Goal: Navigation & Orientation: Find specific page/section

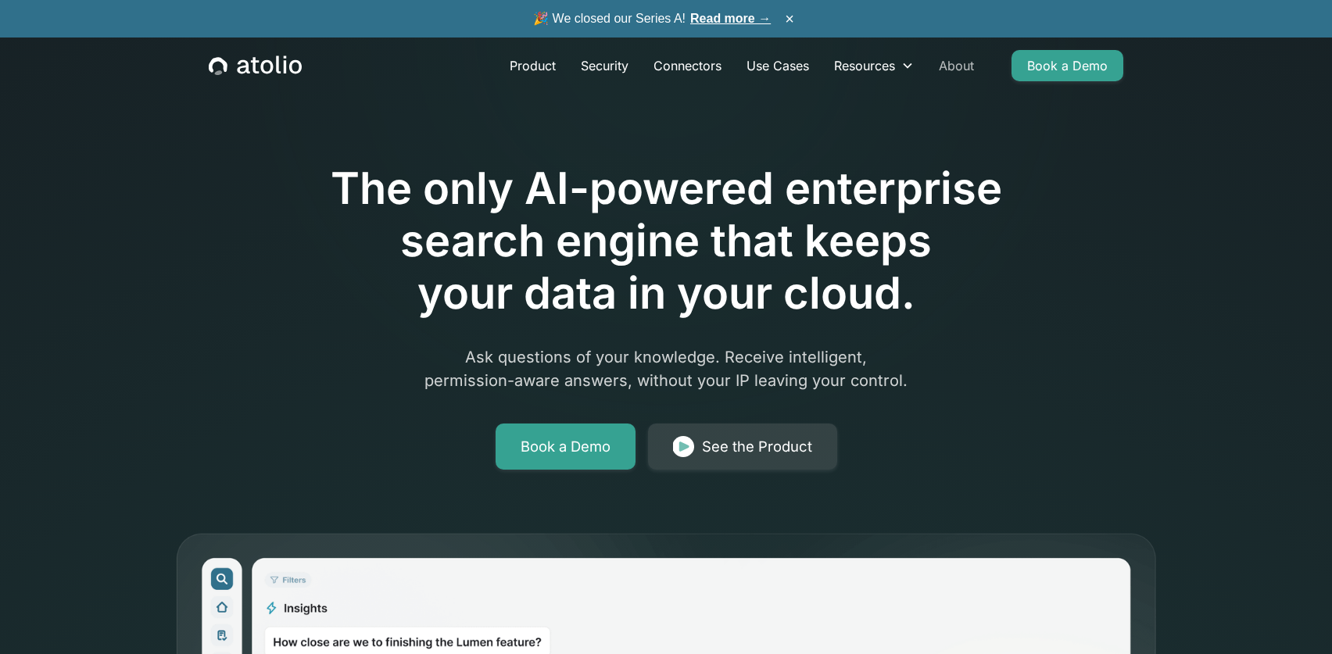
click at [973, 61] on link "About" at bounding box center [956, 65] width 60 height 31
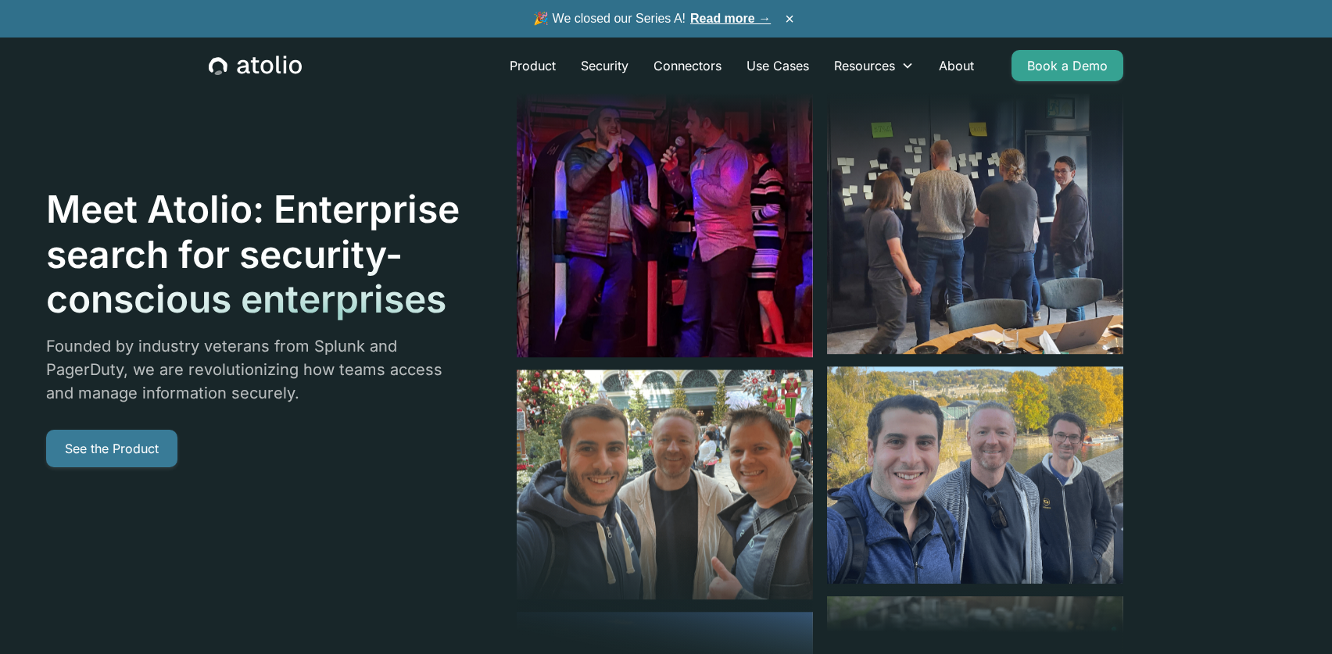
click at [148, 450] on link "See the Product" at bounding box center [111, 449] width 131 height 38
